Goal: Information Seeking & Learning: Check status

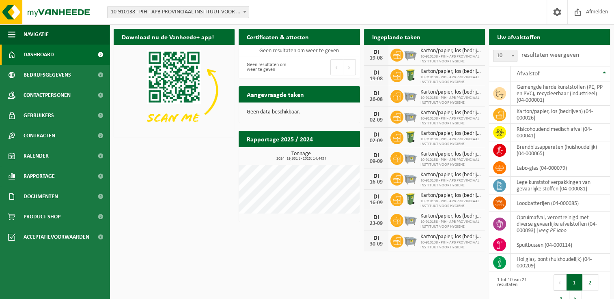
click at [156, 156] on div "Download nu de Vanheede+ app! Verberg Certificaten & attesten Bekijk uw certifi…" at bounding box center [362, 169] width 500 height 289
click at [170, 179] on div "Download nu de Vanheede+ app! Verberg Certificaten & attesten Bekijk uw certifi…" at bounding box center [362, 169] width 500 height 289
click at [174, 146] on div "Download nu de Vanheede+ app! Verberg Certificaten & attesten Bekijk uw certifi…" at bounding box center [362, 169] width 500 height 289
click at [172, 156] on div "Download nu de Vanheede+ app! Verberg Certificaten & attesten Bekijk uw certifi…" at bounding box center [362, 169] width 500 height 289
click at [244, 22] on div "Vestiging: 10-910138 - PIH - APB PROVINCIAAL INSTITUUT VOOR HYGIENE - [GEOGRAPH…" at bounding box center [307, 12] width 614 height 25
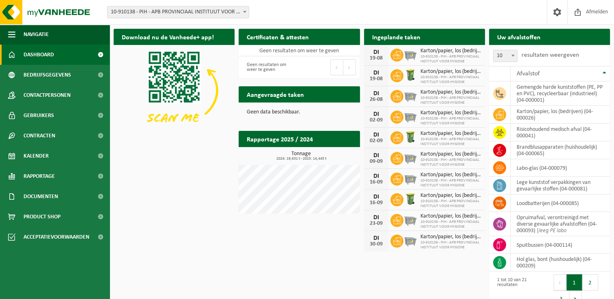
click at [244, 22] on div "Vestiging: 10-910138 - PIH - APB PROVINCIAAL INSTITUUT VOOR HYGIENE - [GEOGRAPH…" at bounding box center [307, 12] width 614 height 25
drag, startPoint x: 306, startPoint y: 12, endPoint x: 191, endPoint y: 229, distance: 245.8
click at [191, 229] on div "Download nu de Vanheede+ app! Verberg Certificaten & attesten Bekijk uw certifi…" at bounding box center [362, 169] width 500 height 289
click at [295, 142] on h2 "Rapportage 2025 / 2024" at bounding box center [280, 139] width 82 height 16
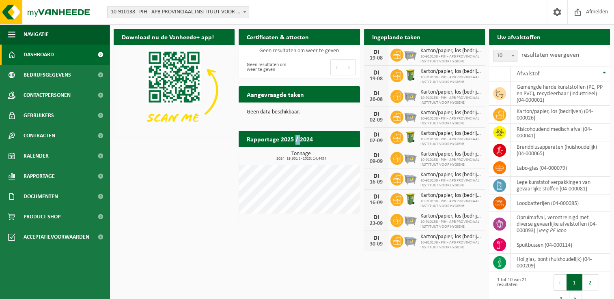
click at [295, 142] on h2 "Rapportage 2025 / 2024" at bounding box center [280, 139] width 82 height 16
drag, startPoint x: 295, startPoint y: 142, endPoint x: 229, endPoint y: 145, distance: 65.8
click at [229, 145] on div "Download nu de Vanheede+ app! Verberg Certificaten & attesten Bekijk uw certifi…" at bounding box center [362, 169] width 500 height 289
click at [215, 152] on div "Download nu de Vanheede+ app! Verberg Certificaten & attesten Bekijk uw certifi…" at bounding box center [362, 169] width 500 height 289
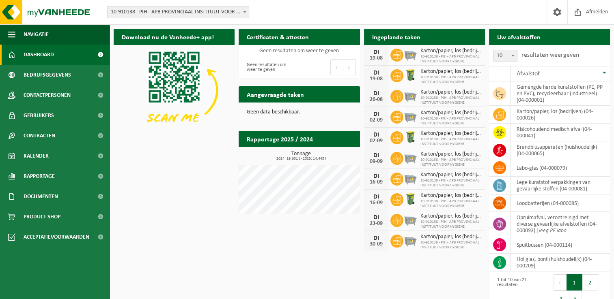
click at [256, 140] on h2 "Rapportage 2025 / 2024" at bounding box center [280, 139] width 82 height 16
drag, startPoint x: 256, startPoint y: 140, endPoint x: 224, endPoint y: 148, distance: 33.1
click at [224, 148] on div "Download nu de Vanheede+ app! Verberg Certificaten & attesten Bekijk uw certifi…" at bounding box center [362, 169] width 500 height 289
click at [210, 194] on div "Download nu de Vanheede+ app! Verberg Certificaten & attesten Bekijk uw certifi…" at bounding box center [362, 169] width 500 height 289
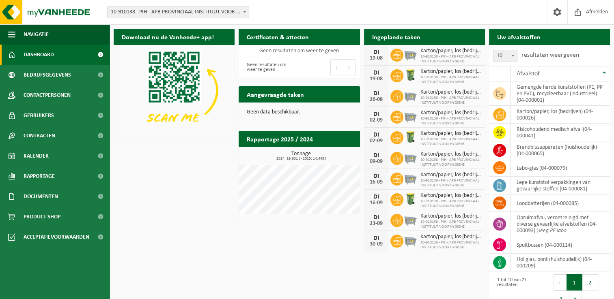
click at [157, 157] on div "Download nu de Vanheede+ app! Verberg Certificaten & attesten Bekijk uw certifi…" at bounding box center [362, 169] width 500 height 289
click at [197, 178] on div "Download nu de Vanheede+ app! Verberg Certificaten & attesten Bekijk uw certifi…" at bounding box center [362, 169] width 500 height 289
click at [172, 173] on div "Download nu de Vanheede+ app! Verberg Certificaten & attesten Bekijk uw certifi…" at bounding box center [362, 169] width 500 height 289
click at [294, 139] on h2 "Rapportage 2025 / 2024" at bounding box center [280, 139] width 82 height 16
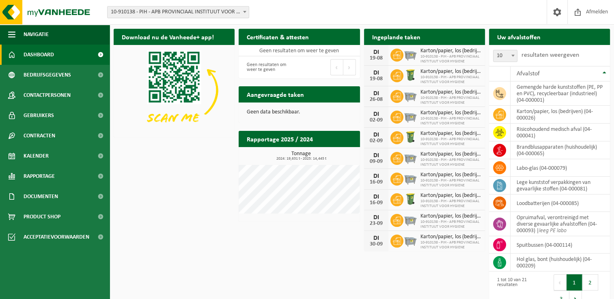
drag, startPoint x: 294, startPoint y: 139, endPoint x: 307, endPoint y: 141, distance: 13.1
click at [307, 141] on h2 "Rapportage 2025 / 2024" at bounding box center [280, 139] width 82 height 16
drag, startPoint x: 307, startPoint y: 141, endPoint x: 272, endPoint y: 142, distance: 34.9
click at [272, 142] on h2 "Rapportage 2025 / 2024" at bounding box center [280, 139] width 82 height 16
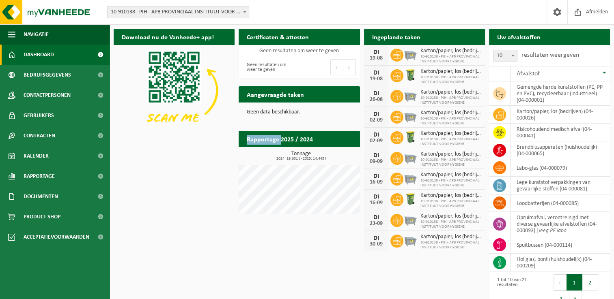
click at [272, 142] on h2 "Rapportage 2025 / 2024" at bounding box center [280, 139] width 82 height 16
drag, startPoint x: 272, startPoint y: 142, endPoint x: 284, endPoint y: 140, distance: 12.3
click at [284, 140] on h2 "Rapportage 2025 / 2024" at bounding box center [280, 139] width 82 height 16
drag, startPoint x: 284, startPoint y: 140, endPoint x: 213, endPoint y: 148, distance: 71.0
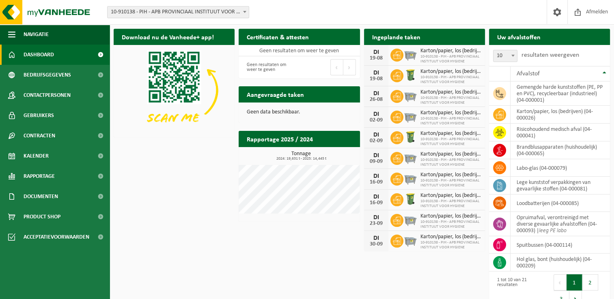
click at [213, 148] on div "Download nu de Vanheede+ app! Verberg Certificaten & attesten Bekijk uw certifi…" at bounding box center [362, 169] width 500 height 289
click at [153, 204] on div "Download nu de Vanheede+ app! Verberg Certificaten & attesten Bekijk uw certifi…" at bounding box center [362, 169] width 500 height 289
click at [210, 177] on div "Download nu de Vanheede+ app! Verberg Certificaten & attesten Bekijk uw certifi…" at bounding box center [362, 169] width 500 height 289
